Goal: Navigation & Orientation: Find specific page/section

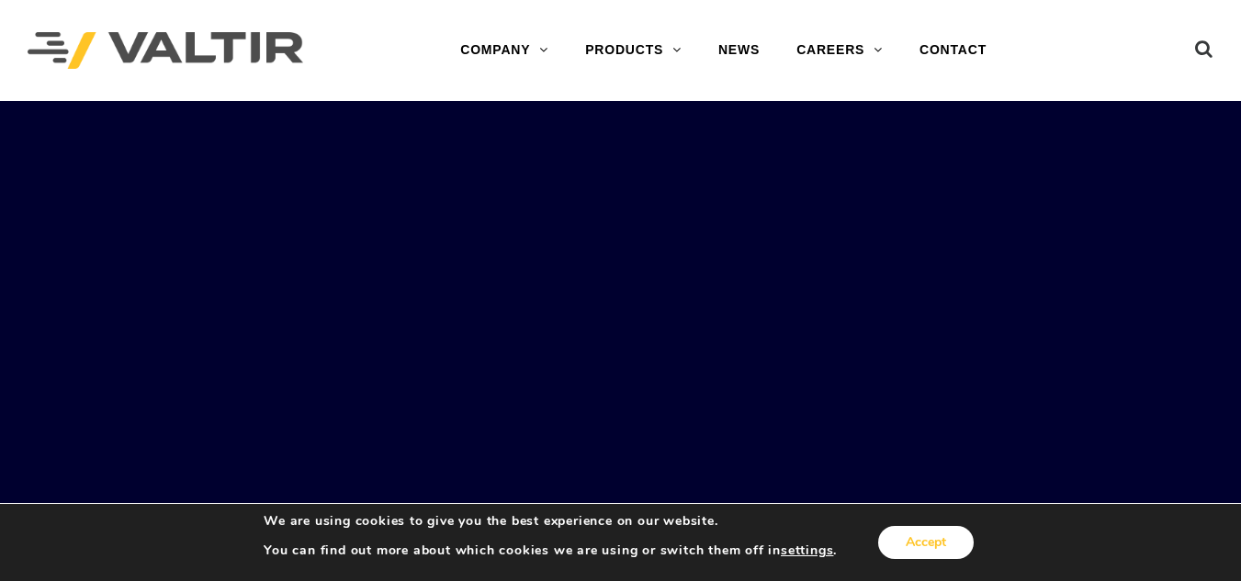
click at [909, 532] on button "Accept" at bounding box center [926, 542] width 96 height 33
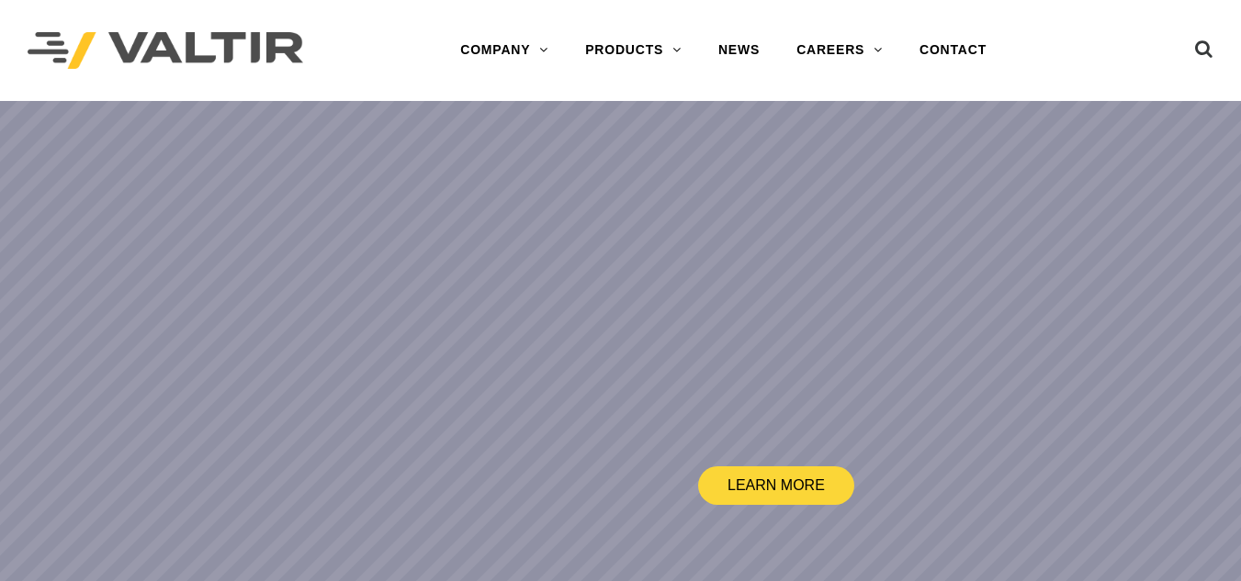
drag, startPoint x: 1247, startPoint y: 335, endPoint x: 1247, endPoint y: 28, distance: 306.8
click at [957, 52] on link "CONTACT" at bounding box center [953, 50] width 104 height 37
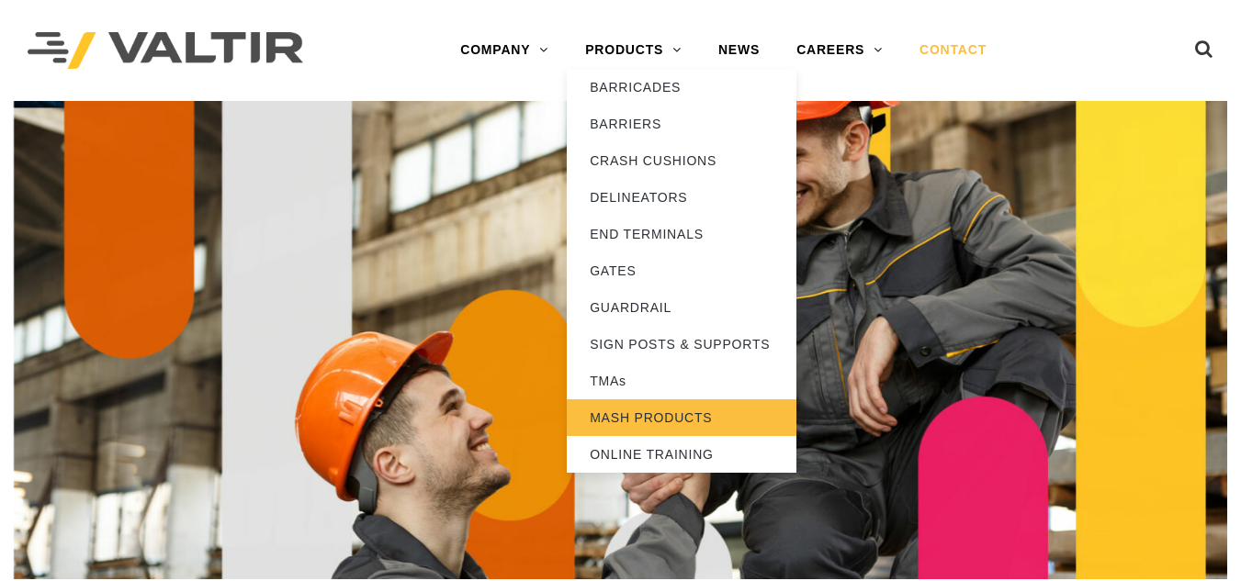
click at [622, 411] on link "MASH PRODUCTS" at bounding box center [682, 418] width 230 height 37
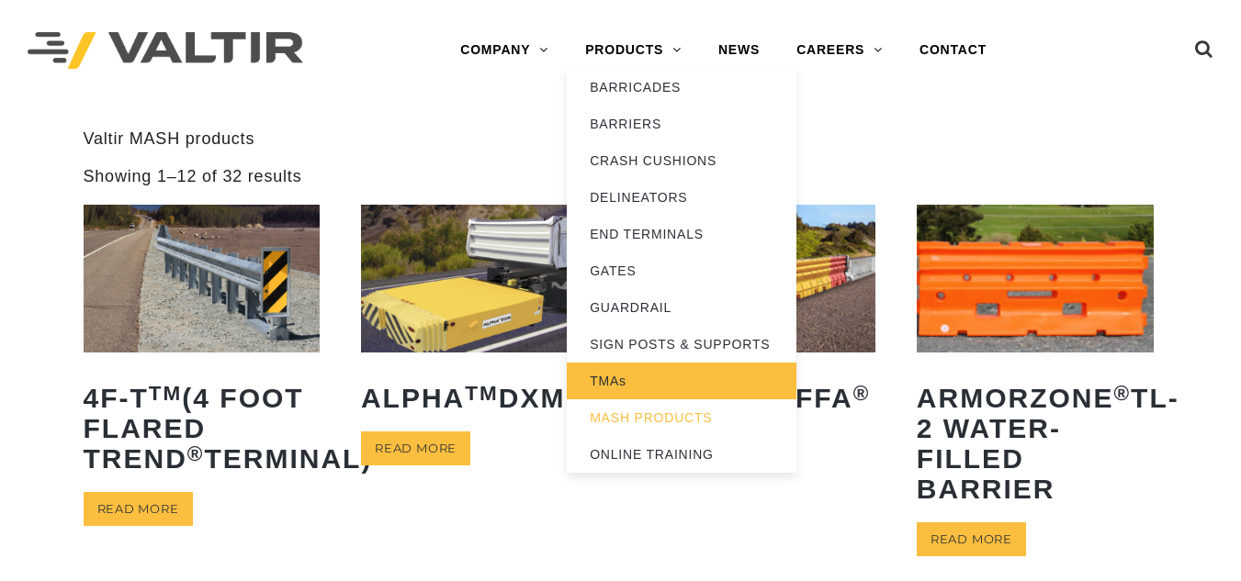
click at [612, 373] on link "TMAs" at bounding box center [682, 381] width 230 height 37
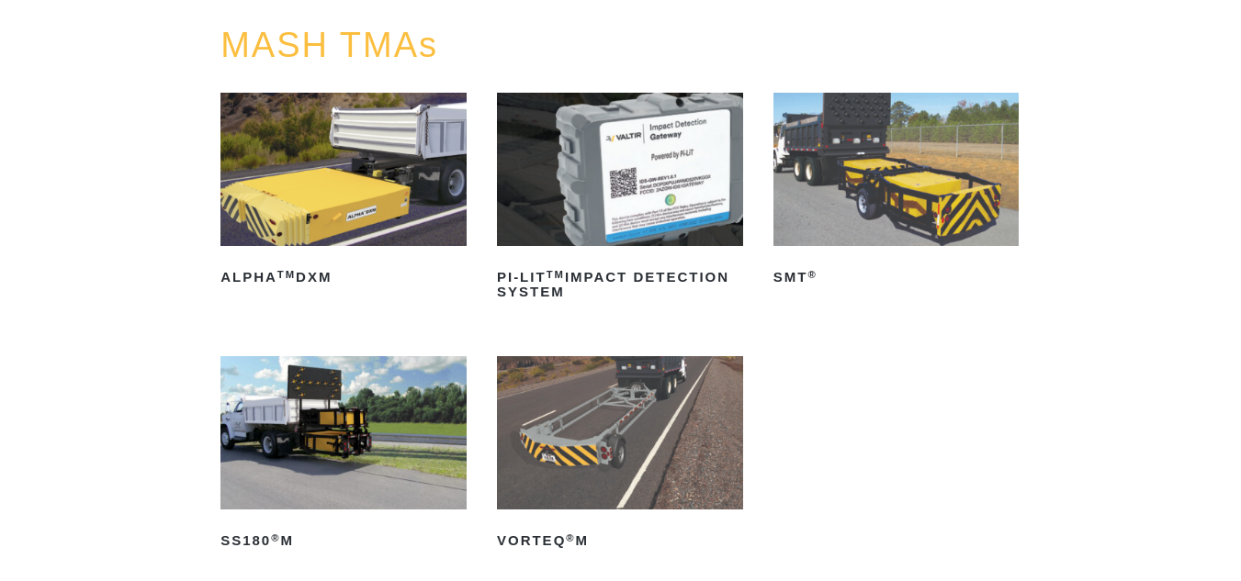
scroll to position [203, 0]
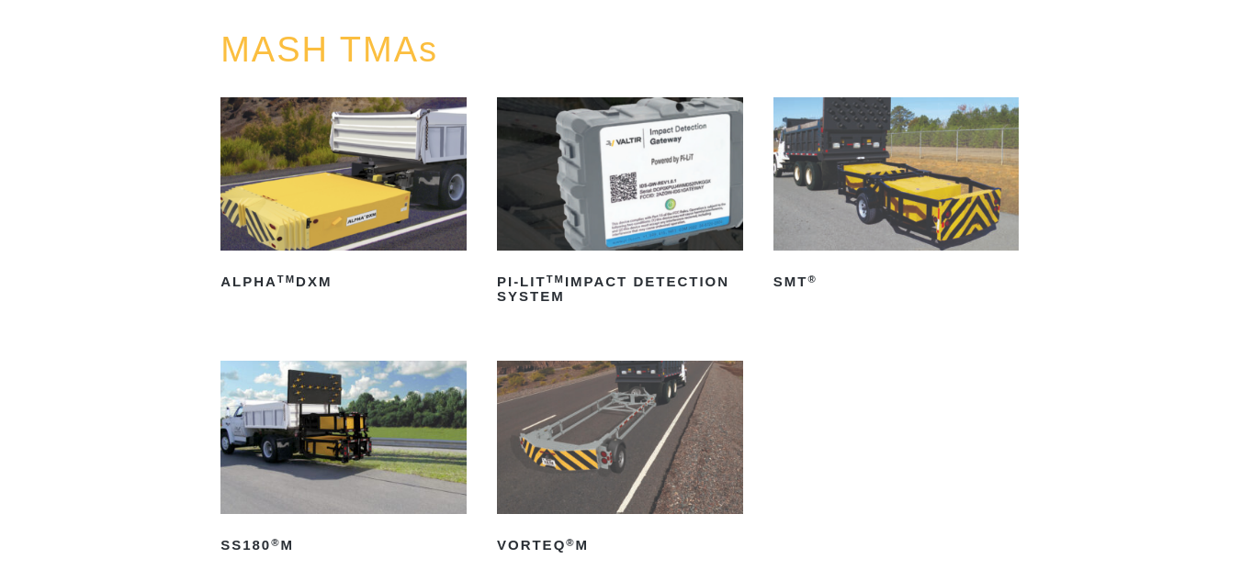
drag, startPoint x: 0, startPoint y: 0, endPoint x: 1254, endPoint y: 85, distance: 1256.7
click at [853, 152] on img at bounding box center [896, 173] width 246 height 153
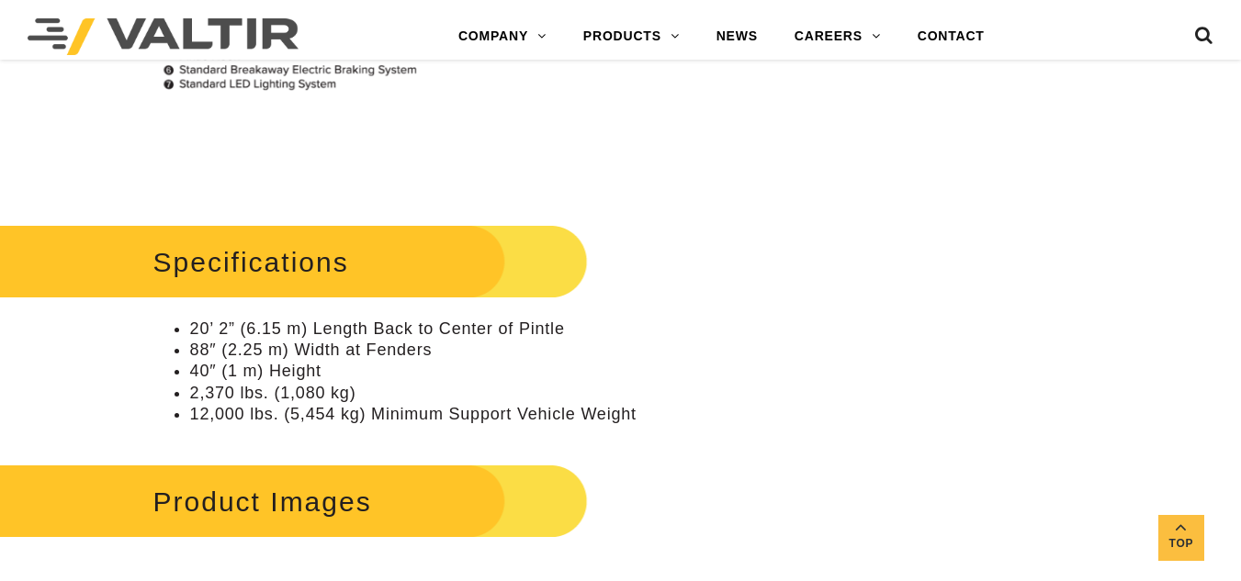
scroll to position [1750, 0]
